Goal: Transaction & Acquisition: Download file/media

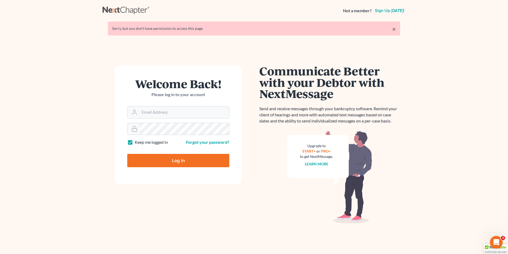
type input "[PERSON_NAME][EMAIL_ADDRESS][DOMAIN_NAME]"
click at [182, 158] on input "Log In" at bounding box center [178, 160] width 102 height 13
type input "Thinking..."
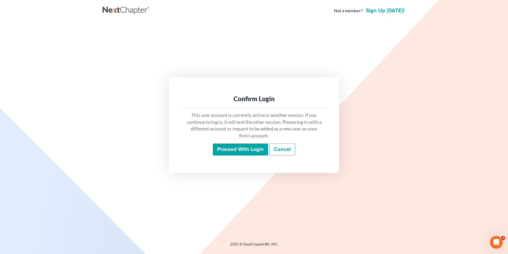
click at [233, 151] on input "Proceed with login" at bounding box center [240, 149] width 55 height 12
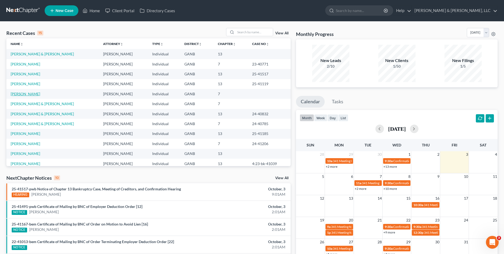
click at [30, 93] on link "[PERSON_NAME]" at bounding box center [25, 93] width 29 height 5
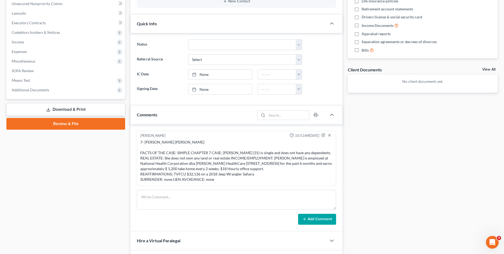
scroll to position [106, 0]
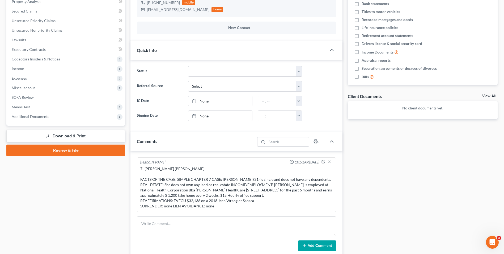
click at [61, 135] on link "Download & Print" at bounding box center [65, 136] width 119 height 12
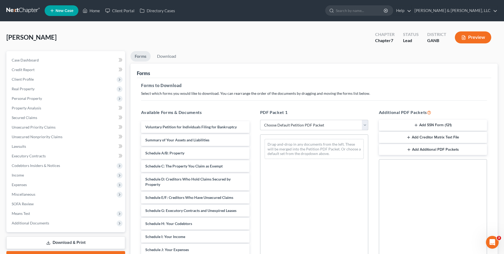
click at [364, 123] on select "Choose Default Petition PDF Packet Complete Bankruptcy Petition (all forms and …" at bounding box center [314, 125] width 108 height 11
select select "4"
click at [260, 120] on select "Choose Default Petition PDF Packet Complete Bankruptcy Petition (all forms and …" at bounding box center [314, 125] width 108 height 11
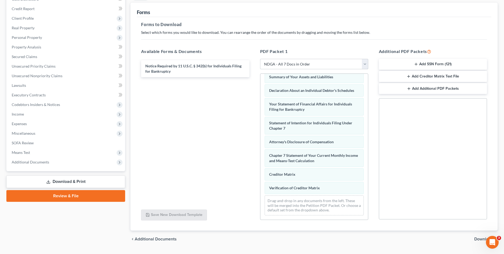
scroll to position [75, 0]
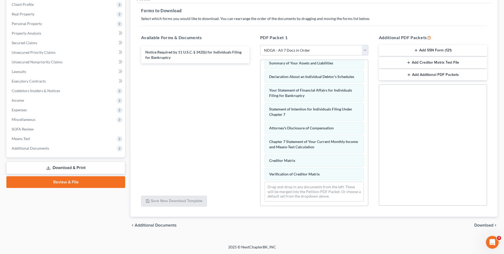
click at [482, 223] on span "Download" at bounding box center [483, 225] width 19 height 4
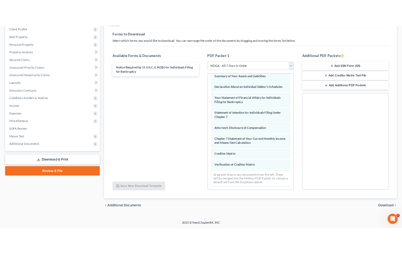
scroll to position [29, 0]
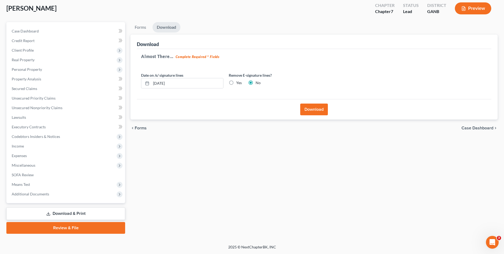
click at [313, 109] on button "Download" at bounding box center [314, 109] width 28 height 12
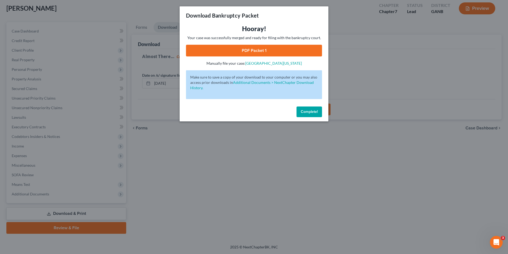
click at [288, 47] on link "PDF Packet 1" at bounding box center [254, 51] width 136 height 12
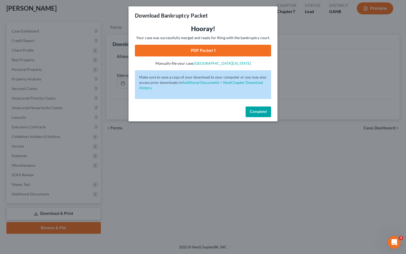
click at [268, 110] on button "Complete!" at bounding box center [258, 111] width 26 height 11
